Goal: Task Accomplishment & Management: Use online tool/utility

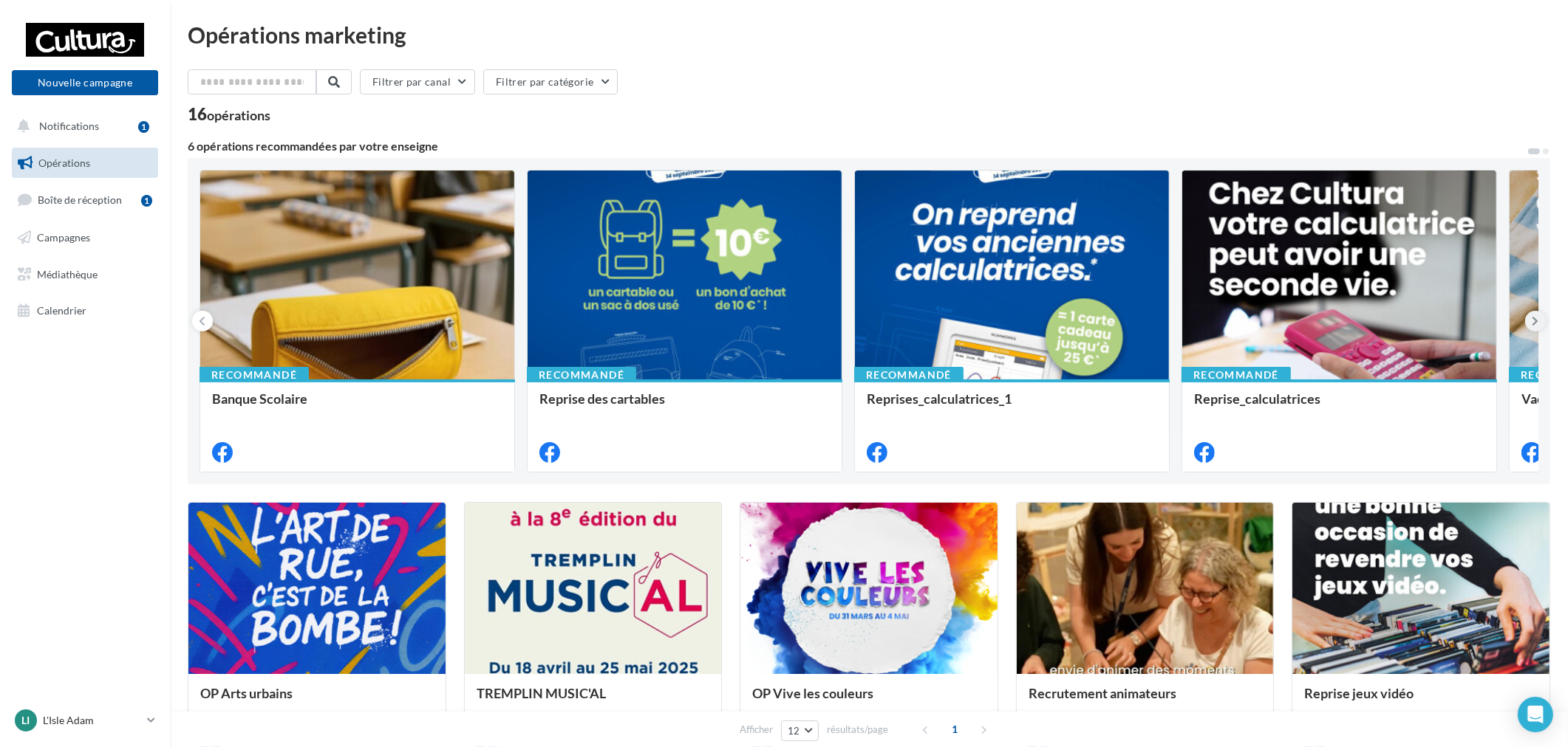
click at [1525, 321] on button at bounding box center [1535, 321] width 21 height 21
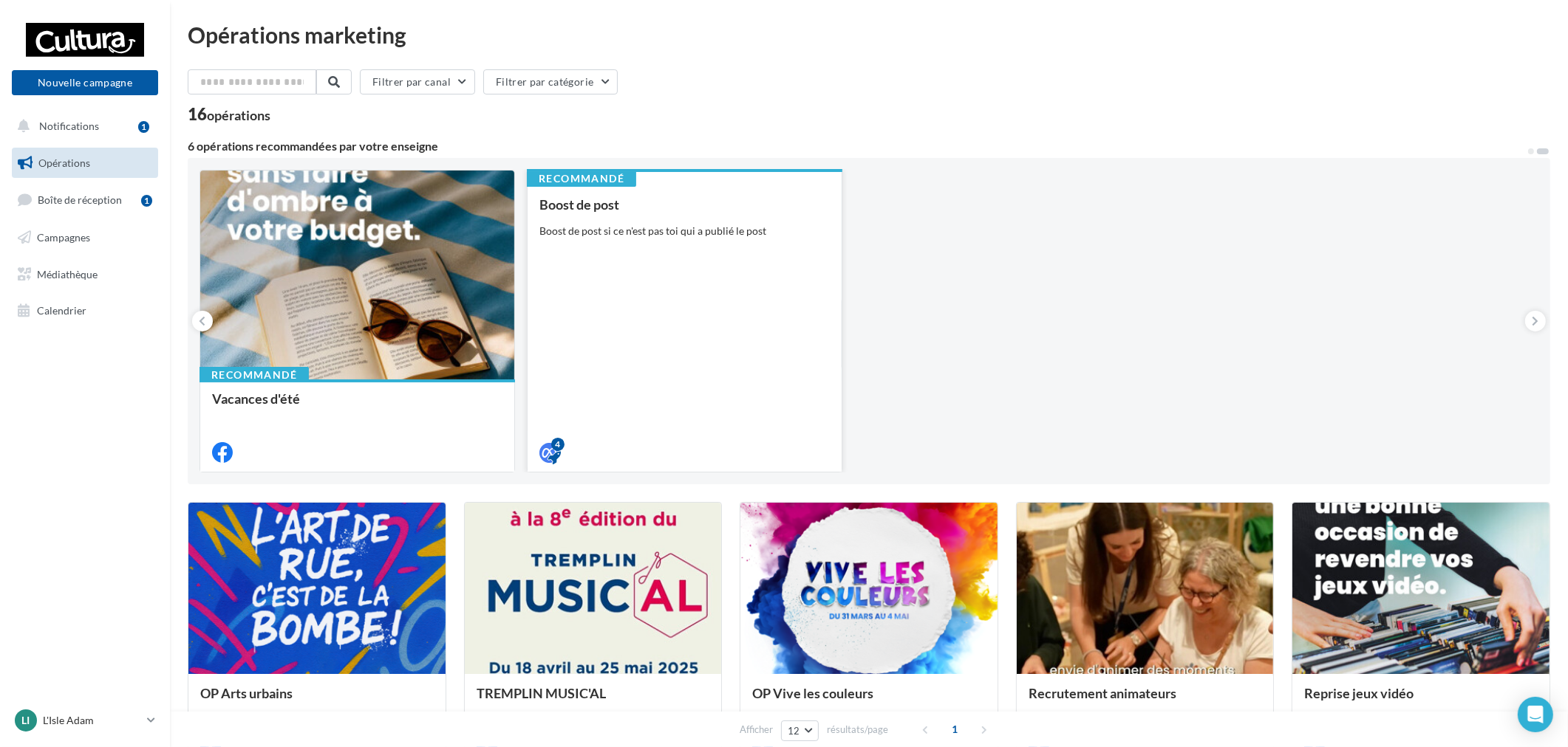
click at [729, 237] on div "Boost de post Boost de post si ce n'est pas toi qui a publié le post" at bounding box center [685, 328] width 291 height 261
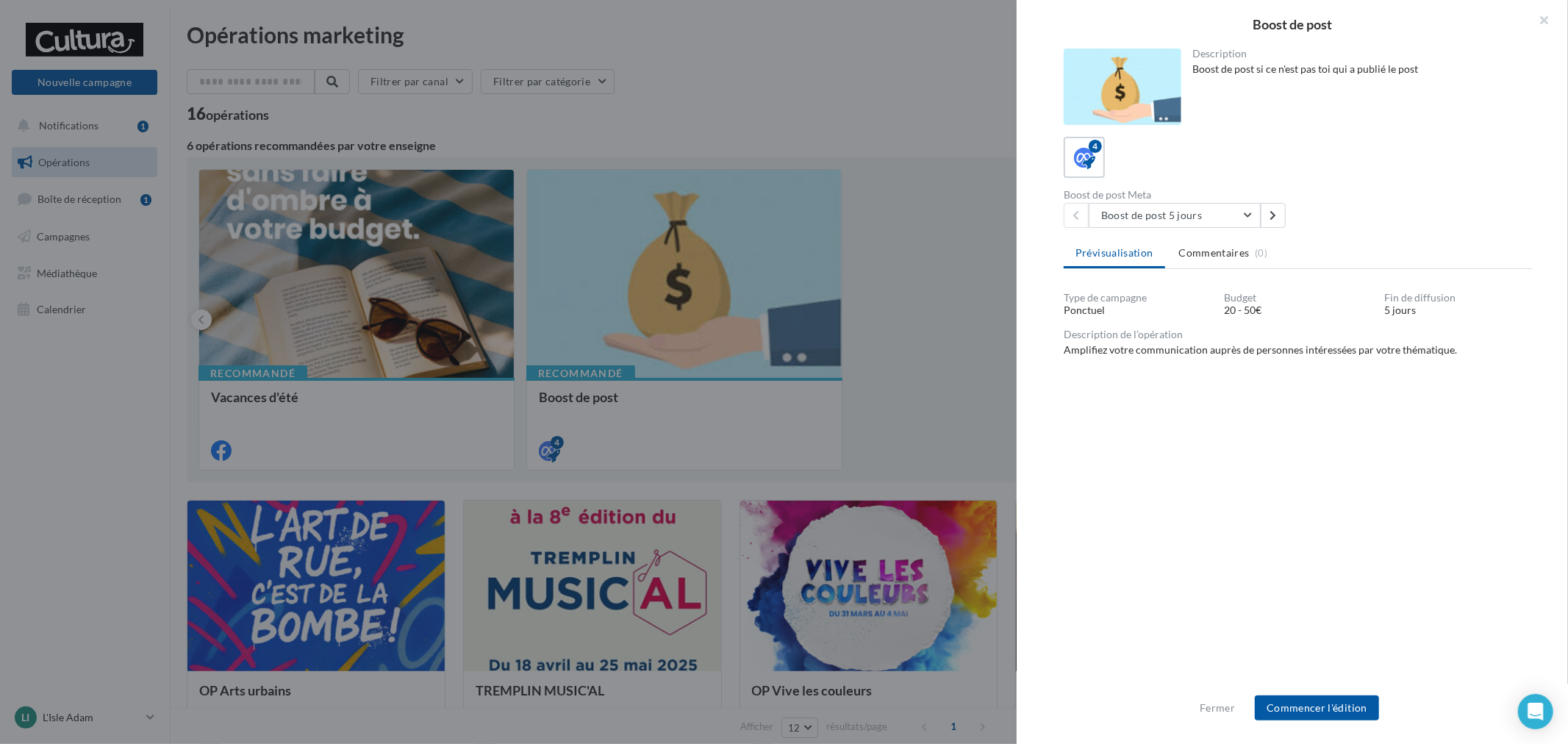
click at [1333, 693] on div "Fermer Commencer l'édition" at bounding box center [1292, 714] width 552 height 60
click at [1333, 697] on button "Commencer l'édition" at bounding box center [1317, 708] width 125 height 25
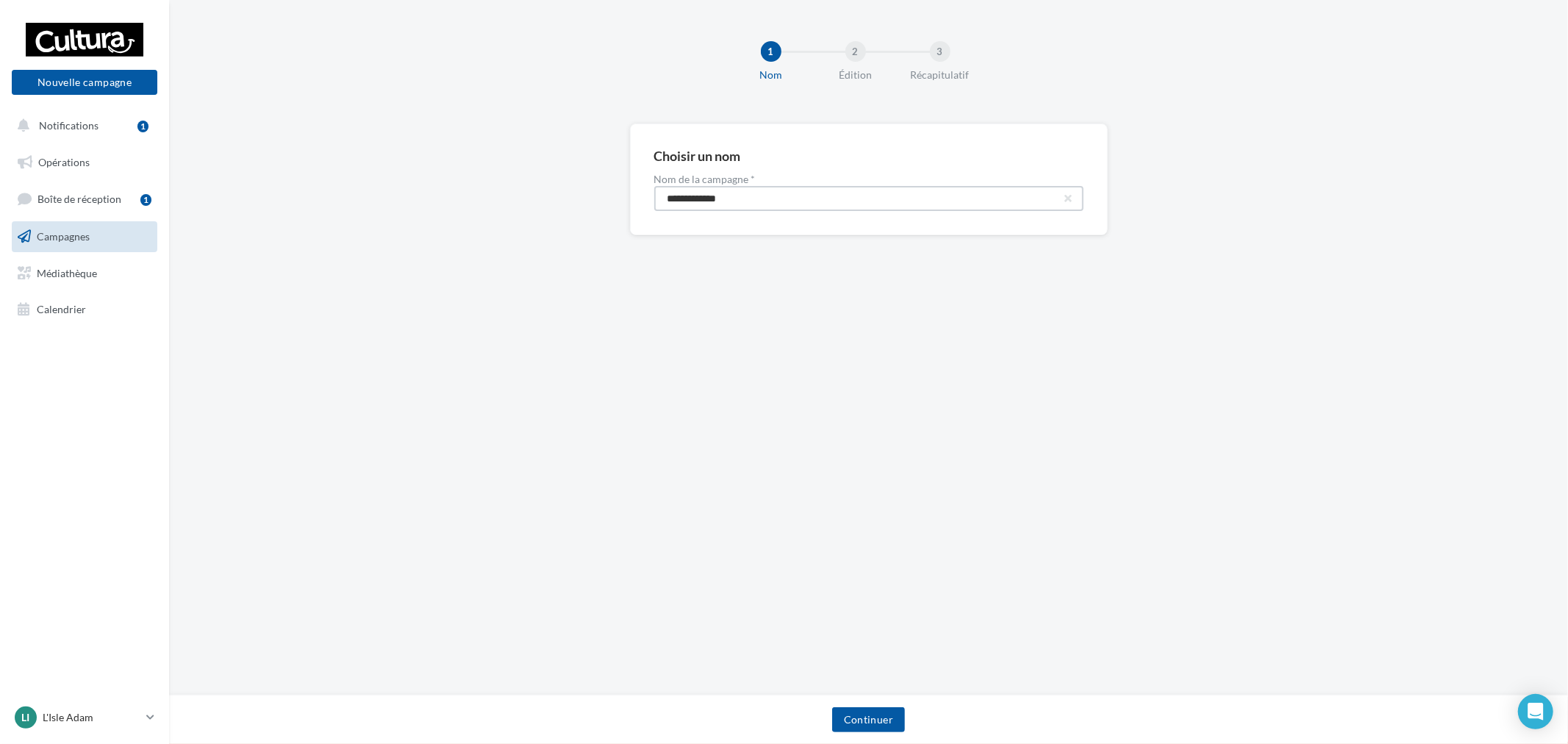
drag, startPoint x: 739, startPoint y: 188, endPoint x: 581, endPoint y: 192, distance: 158.1
click at [581, 192] on div "**********" at bounding box center [868, 203] width 1399 height 159
paste input "****"
type input "**********"
click at [872, 714] on button "Continuer" at bounding box center [868, 720] width 73 height 25
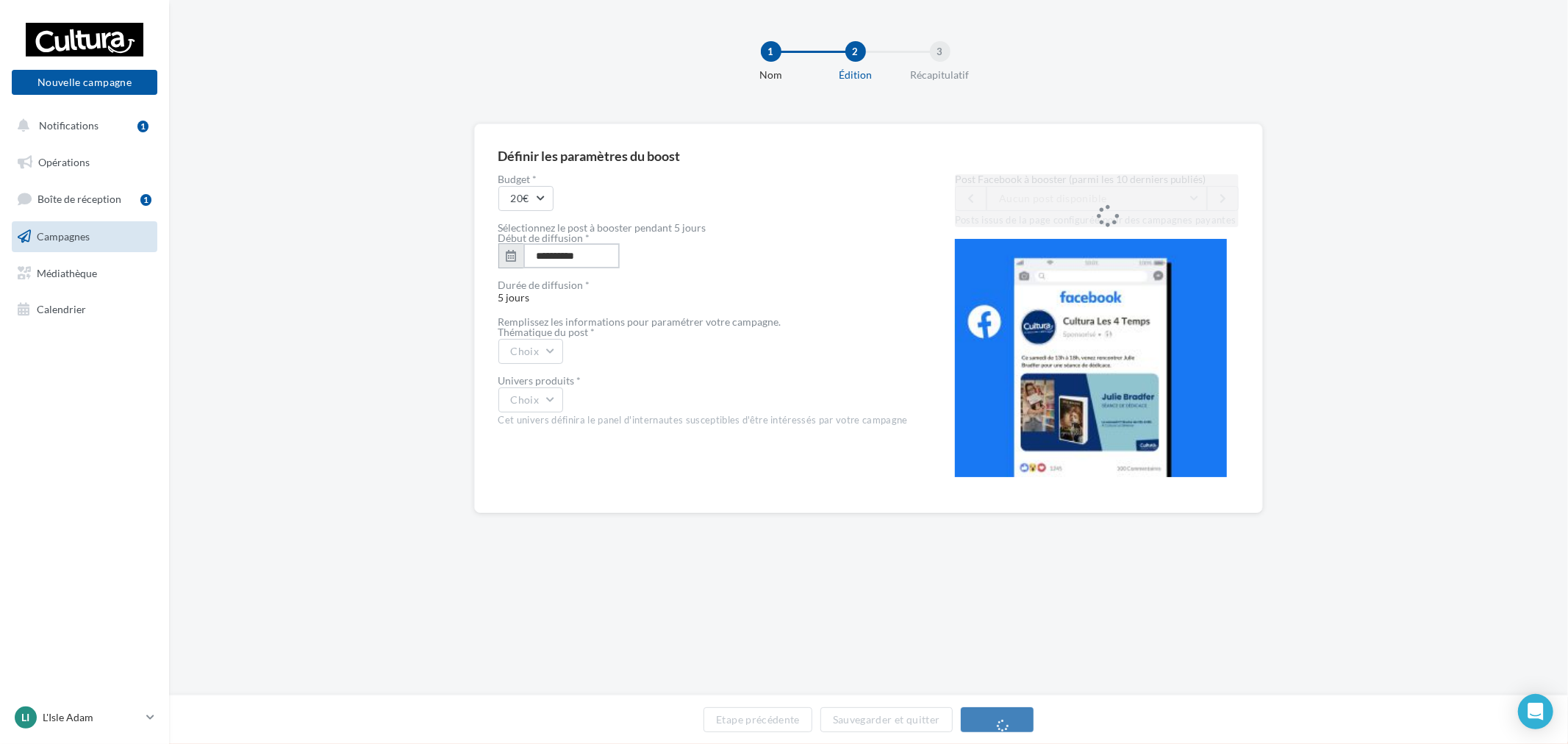
click at [558, 254] on input "**********" at bounding box center [572, 256] width 96 height 25
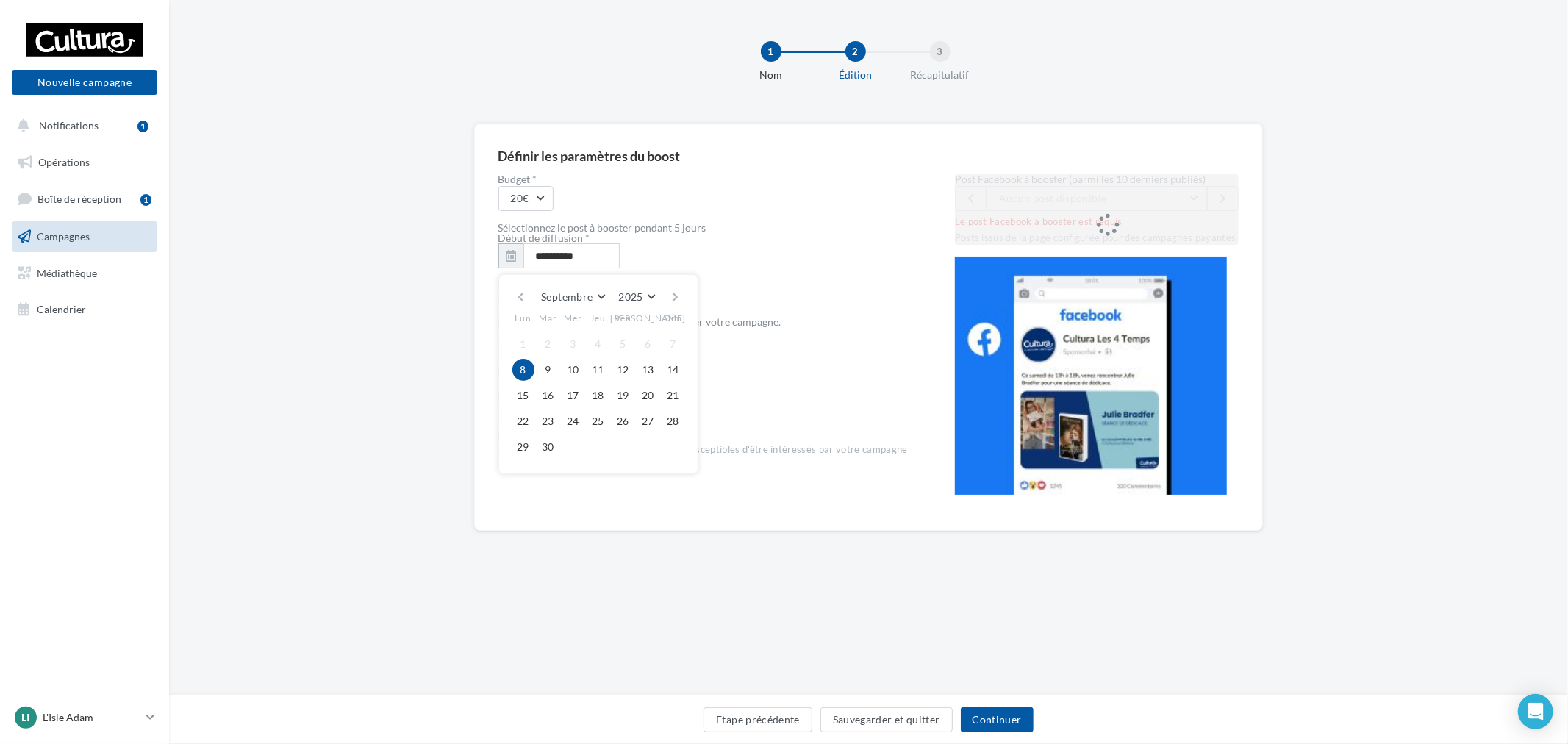
click at [524, 366] on button "8" at bounding box center [523, 370] width 22 height 22
click at [540, 355] on button "Choix" at bounding box center [531, 352] width 65 height 25
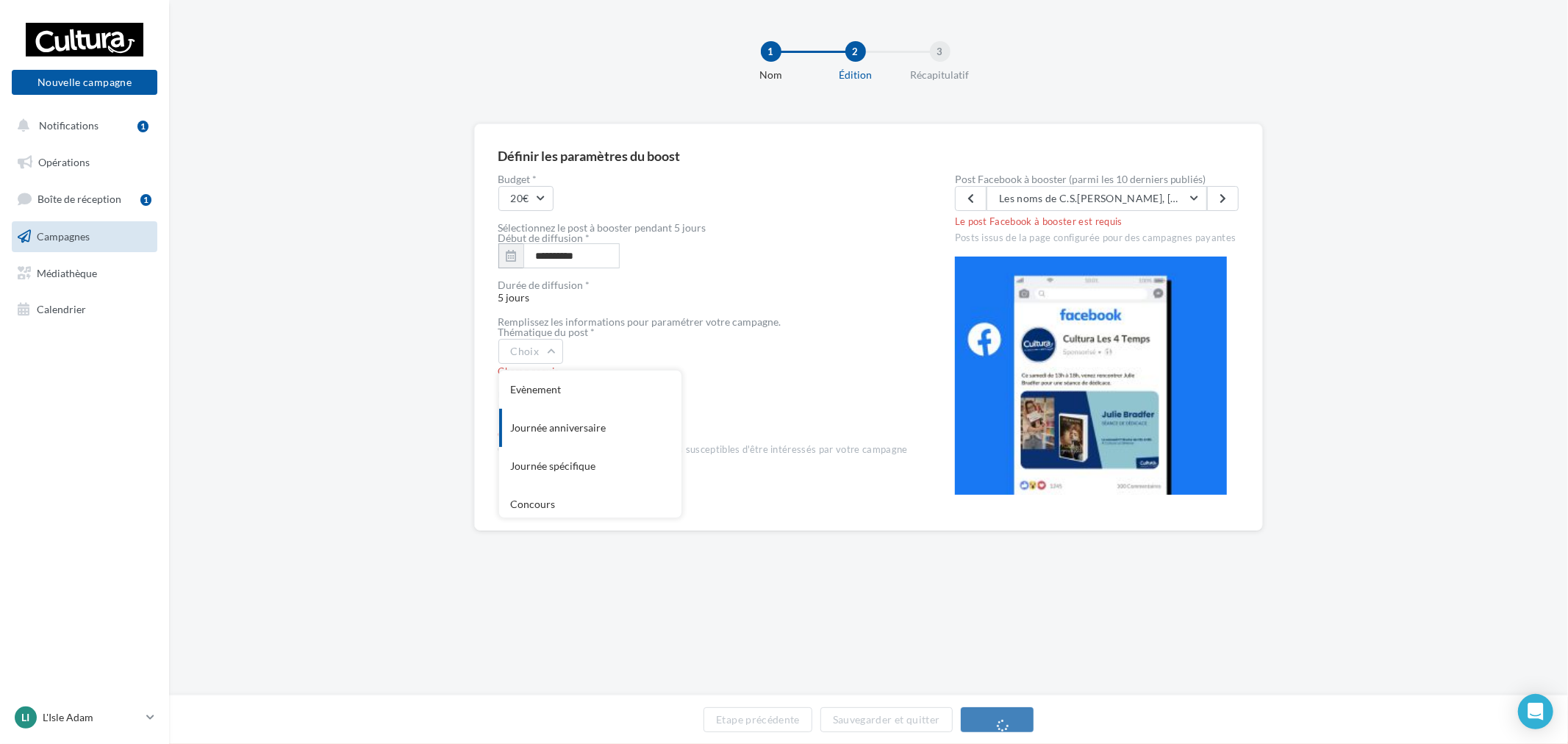
click at [769, 348] on div "Choix Evènement Journée anniversaire Journée spécifique Concours Ouverture Loca…" at bounding box center [703, 352] width 409 height 25
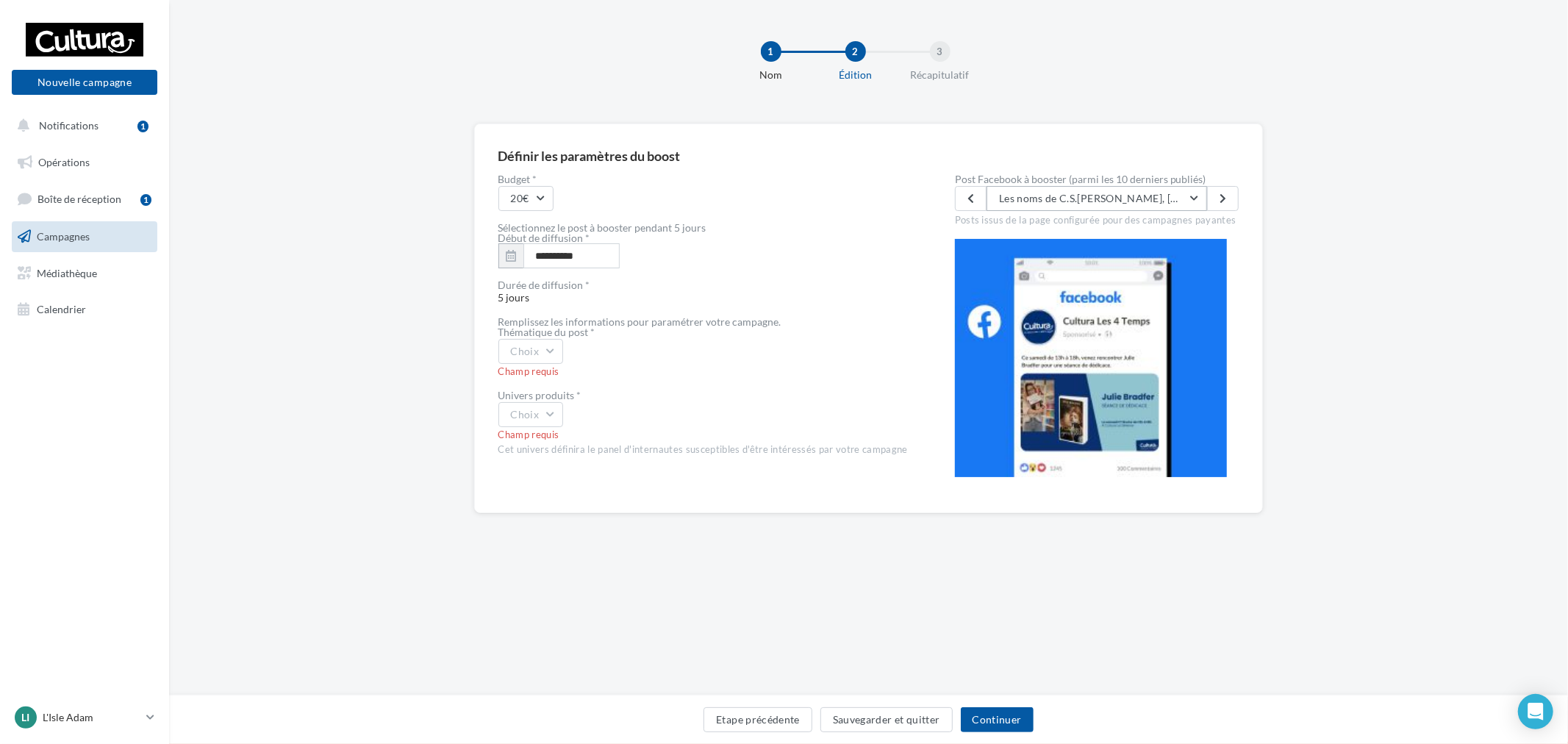
click at [1082, 190] on button "Les noms de C.S.Quill, Rebecca Yarros ou encore Sarah Rivens vous parle ? Vous …" at bounding box center [1096, 199] width 220 height 25
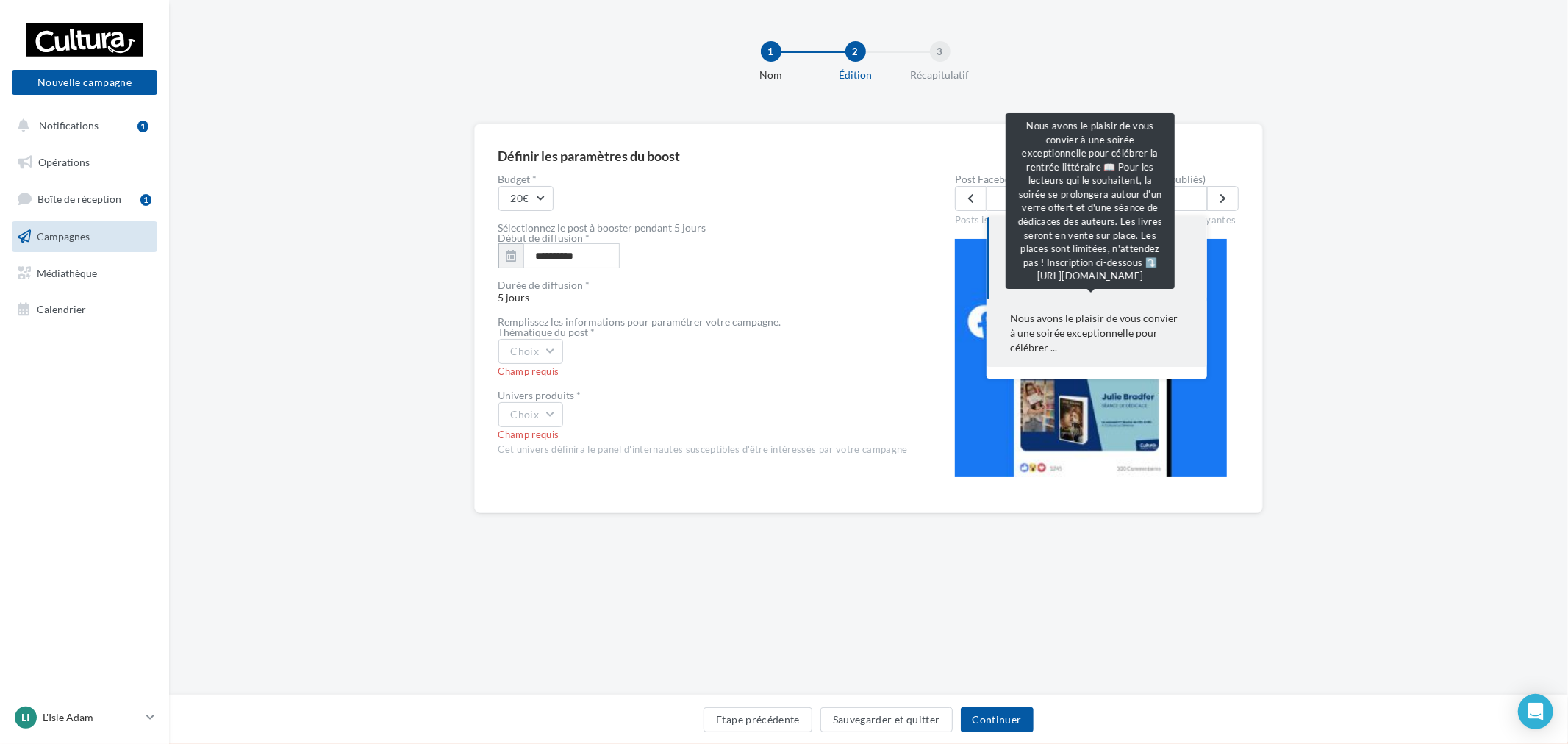
click at [1148, 316] on span "Nous avons le plaisir de vous convier à une soirée exceptionnelle pour célébrer…" at bounding box center [1096, 332] width 173 height 44
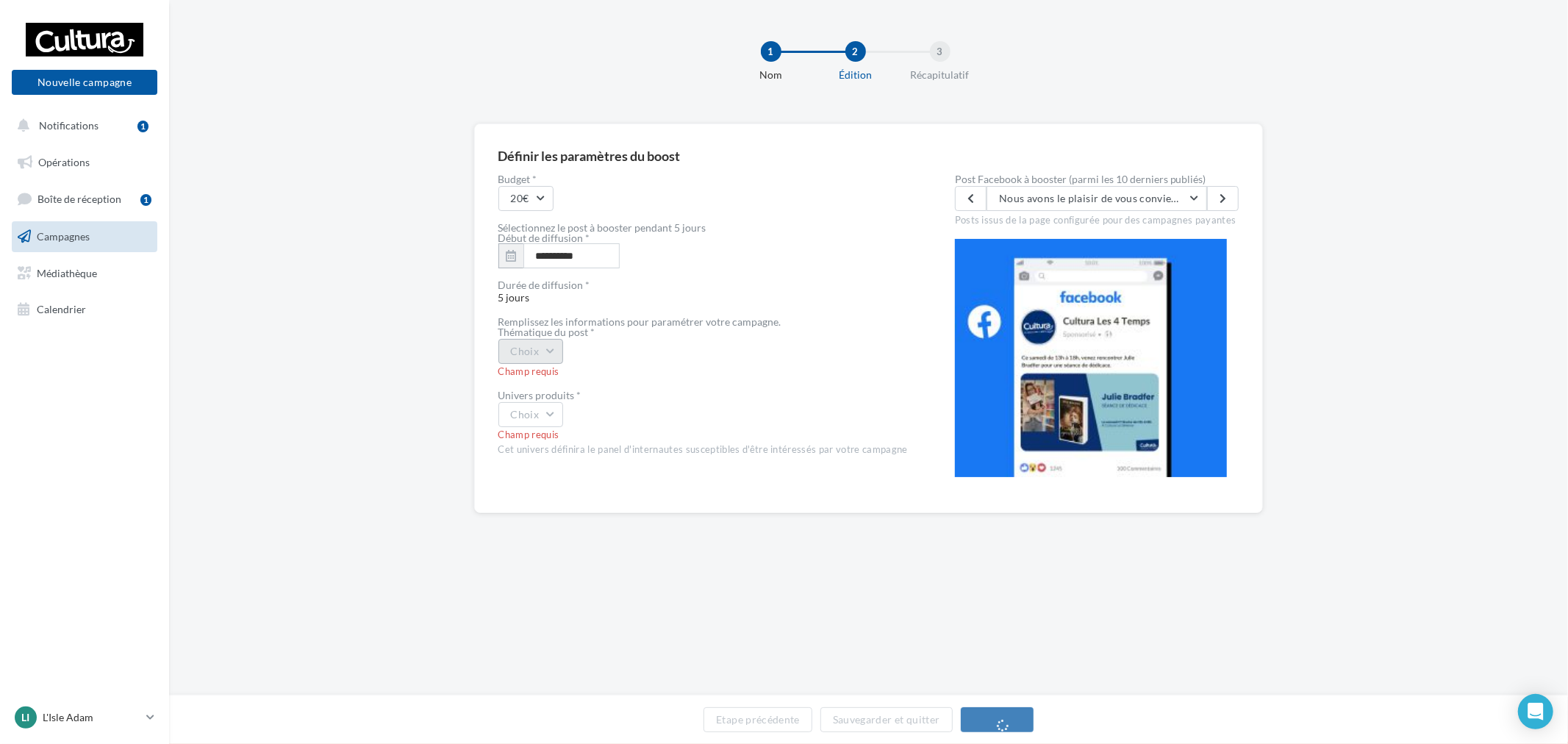
click at [560, 359] on button "Choix" at bounding box center [531, 352] width 65 height 25
click at [591, 387] on div "Evènement" at bounding box center [590, 390] width 182 height 39
click at [533, 414] on button "Choix" at bounding box center [531, 415] width 65 height 25
click at [550, 447] on div "Livre" at bounding box center [590, 438] width 182 height 39
click at [1008, 714] on button "Continuer" at bounding box center [997, 720] width 73 height 25
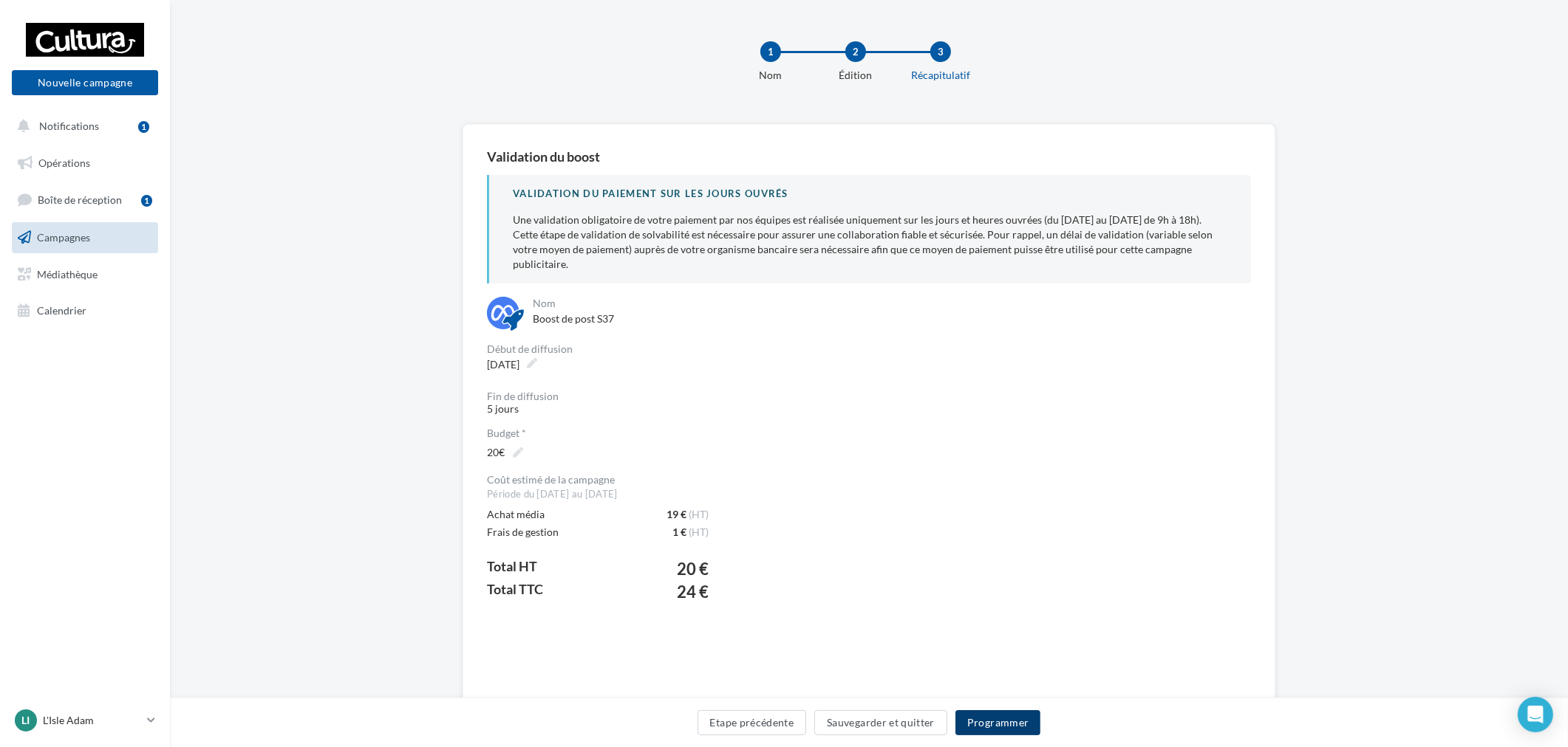
click at [1013, 721] on button "Programmer" at bounding box center [998, 723] width 86 height 25
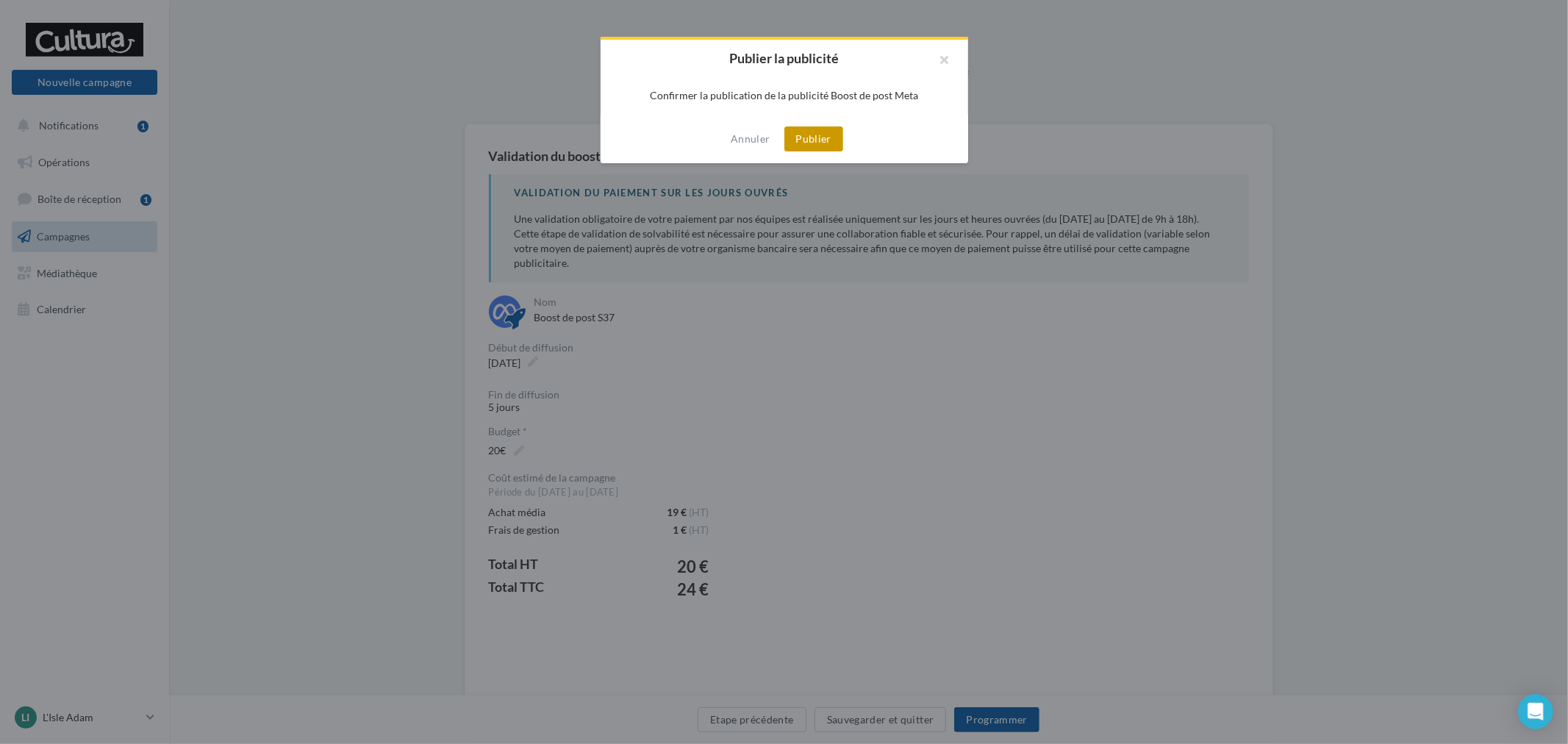
click at [818, 148] on button "Publier" at bounding box center [813, 139] width 59 height 25
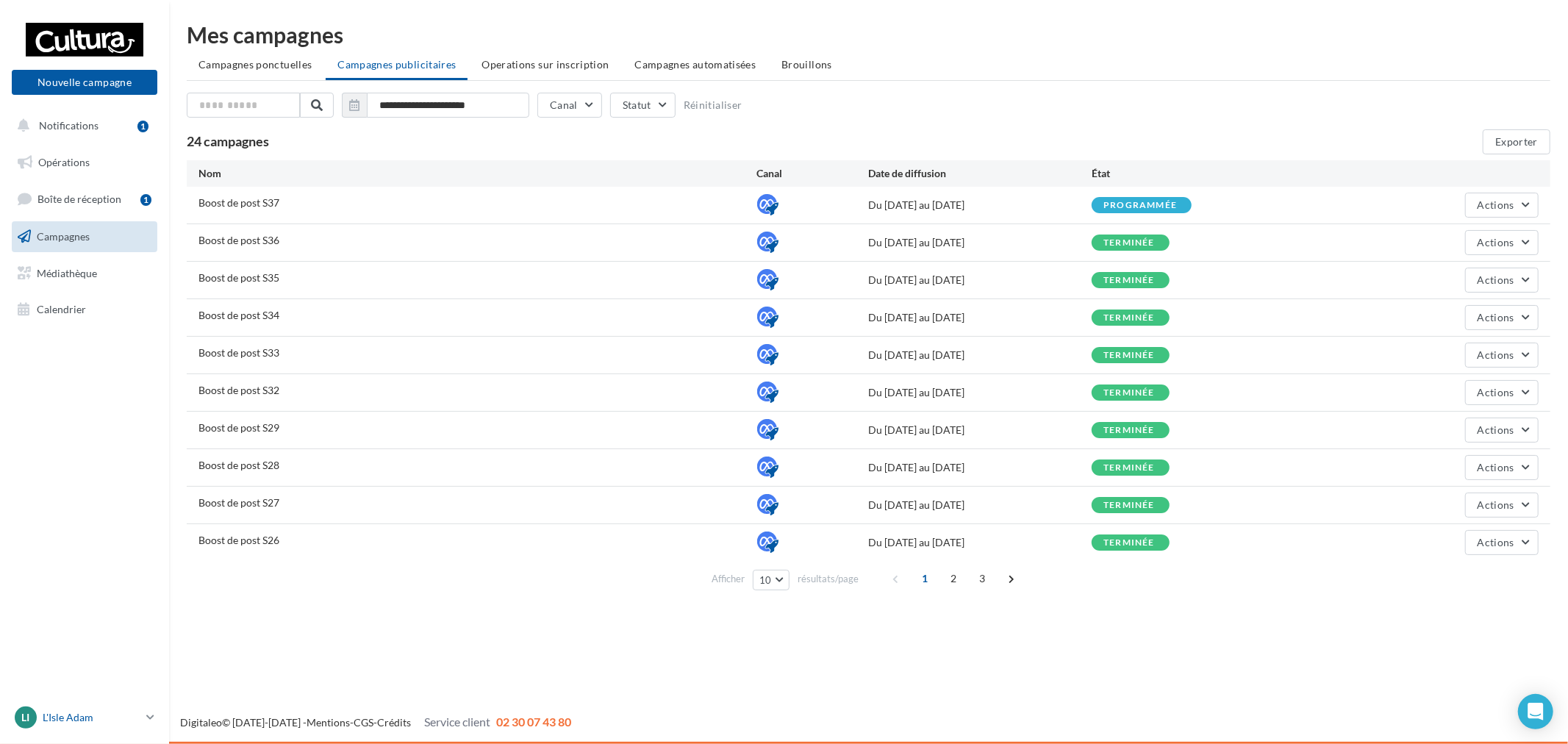
click at [107, 715] on p "L'Isle Adam" at bounding box center [92, 718] width 98 height 15
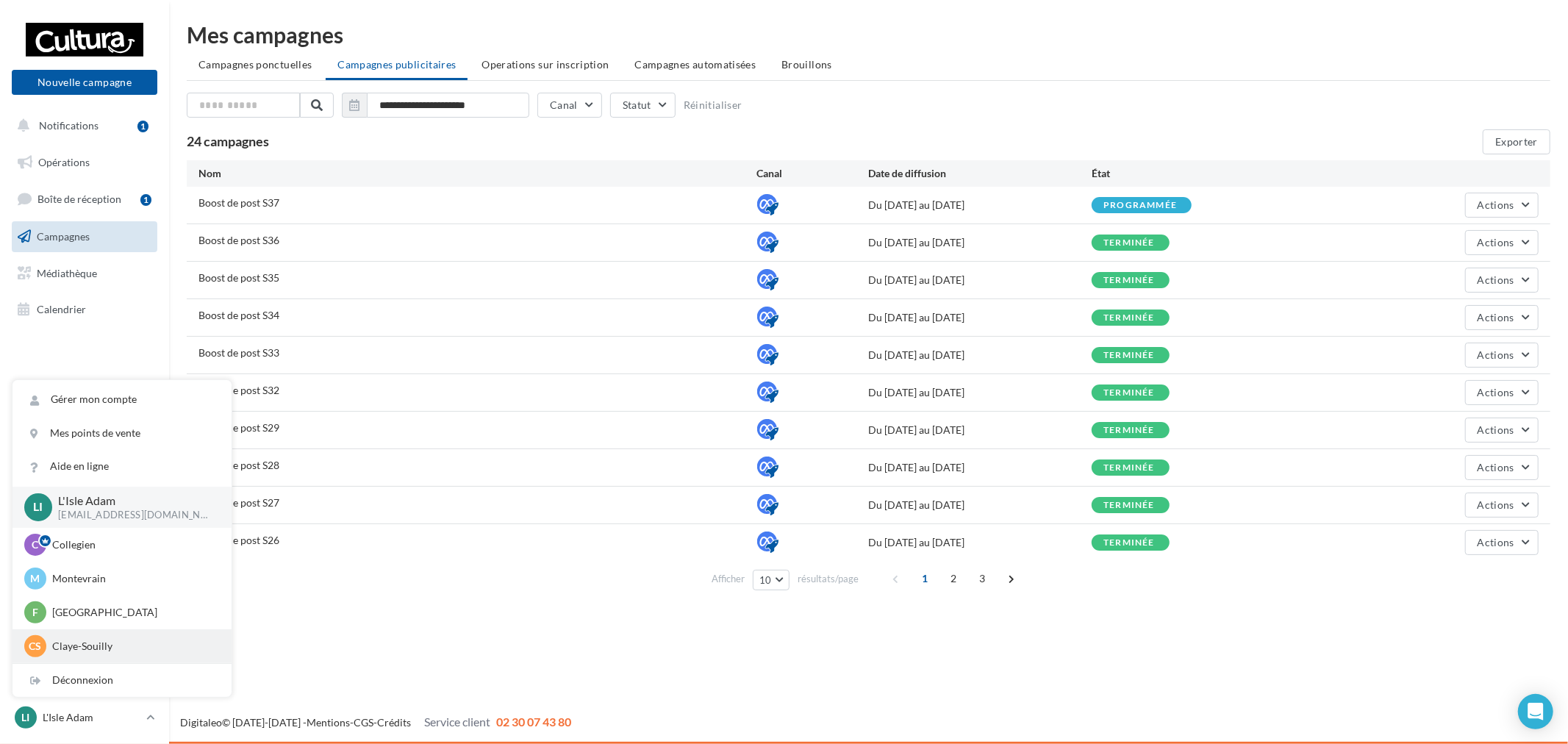
scroll to position [102, 0]
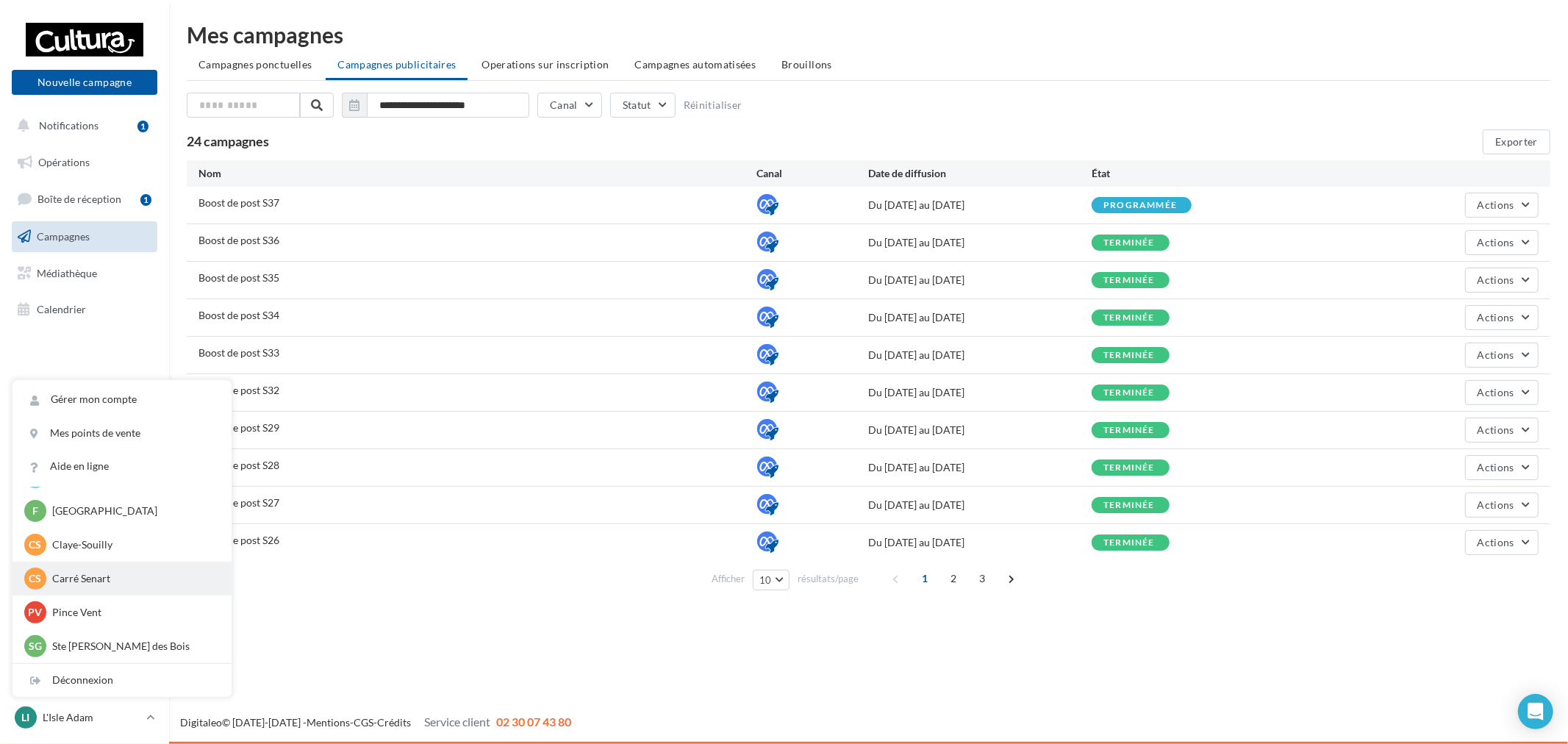
click at [103, 587] on div "CS Carré Senart [EMAIL_ADDRESS][DOMAIN_NAME]" at bounding box center [122, 579] width 196 height 22
